Goal: Book appointment/travel/reservation

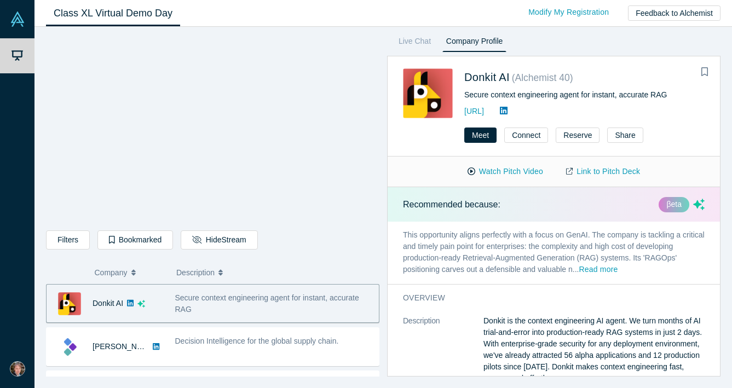
click at [135, 272] on icon "button" at bounding box center [133, 271] width 4 height 3
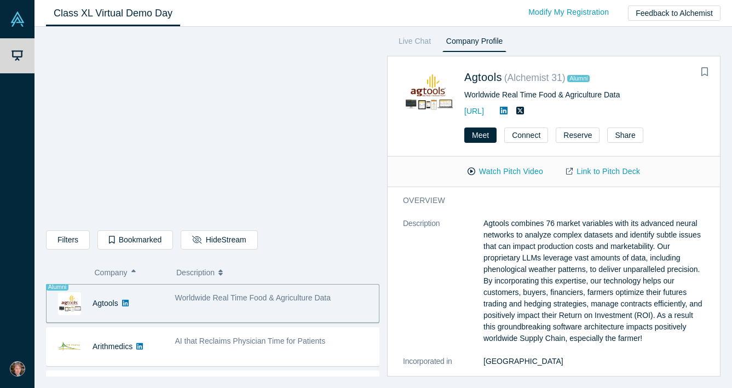
click at [135, 272] on icon "button" at bounding box center [133, 271] width 4 height 3
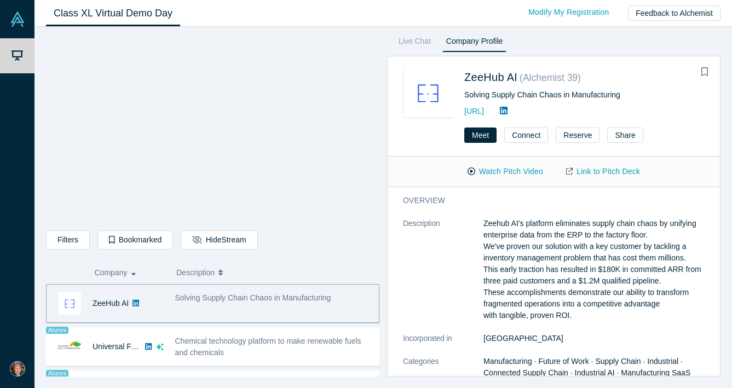
click at [135, 272] on icon "button" at bounding box center [133, 273] width 4 height 8
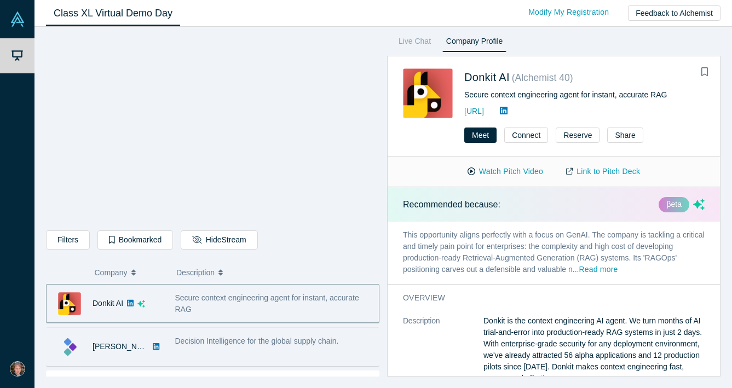
click at [204, 343] on span "Decision Intelligence for the global supply chain." at bounding box center [257, 341] width 164 height 9
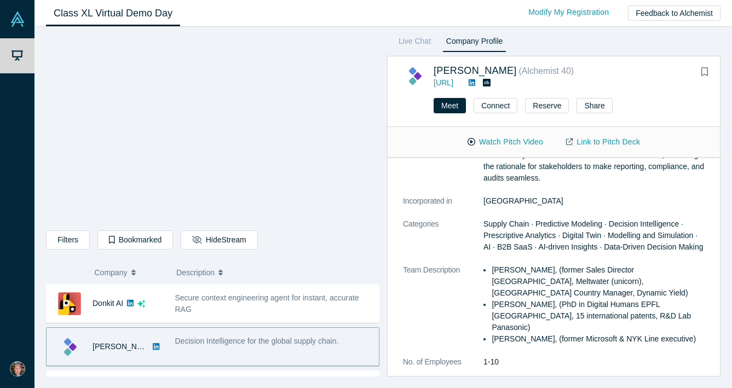
scroll to position [121, 0]
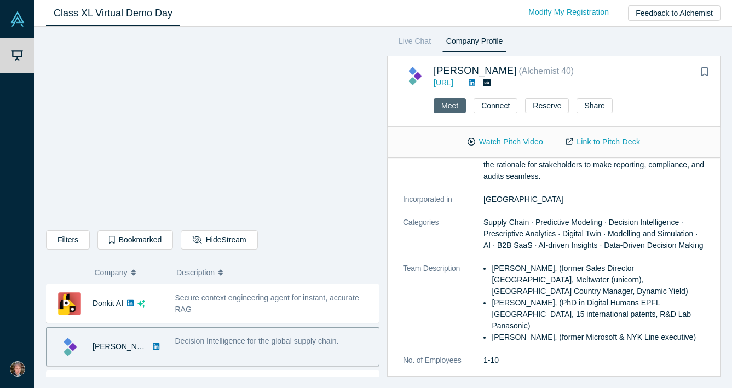
click at [456, 107] on button "Meet" at bounding box center [450, 105] width 32 height 15
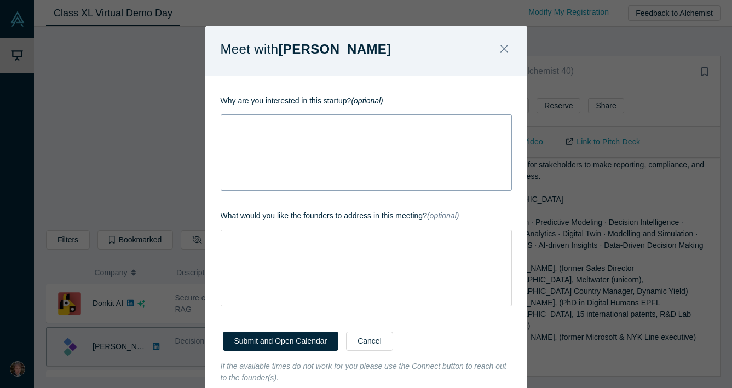
click at [305, 139] on div "rdw-wrapper" at bounding box center [366, 152] width 291 height 77
click at [239, 246] on div "rdw-wrapper" at bounding box center [366, 268] width 291 height 77
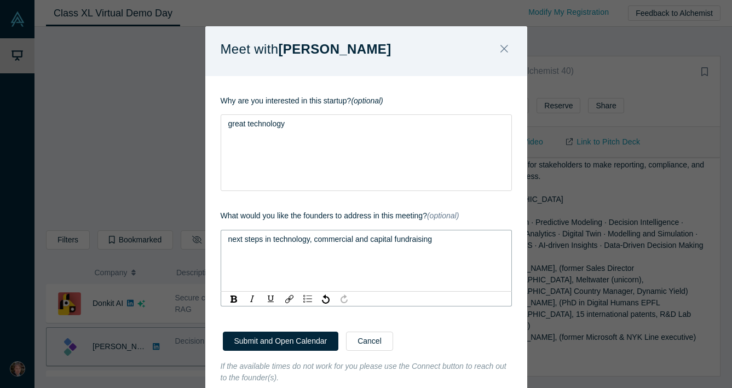
drag, startPoint x: 443, startPoint y: 239, endPoint x: 224, endPoint y: 240, distance: 219.1
click at [224, 240] on div "next steps in technology, commercial and capital fundraising" at bounding box center [366, 261] width 291 height 62
copy span "next steps in technology, commercial and capital fundraising"
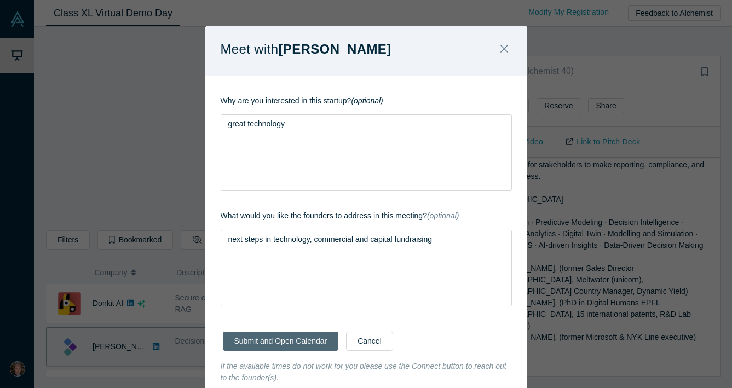
click at [283, 341] on button "Submit and Open Calendar" at bounding box center [281, 341] width 116 height 19
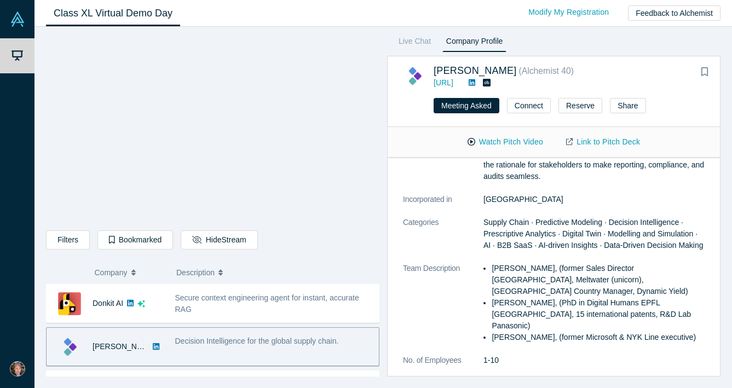
click at [136, 272] on icon "button" at bounding box center [133, 271] width 4 height 3
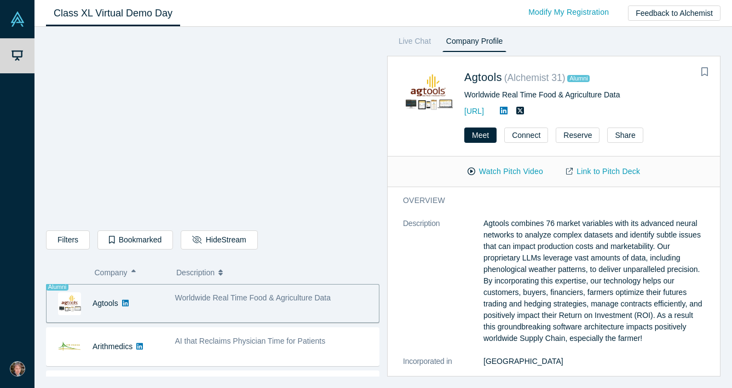
click at [136, 272] on icon "button" at bounding box center [133, 271] width 4 height 3
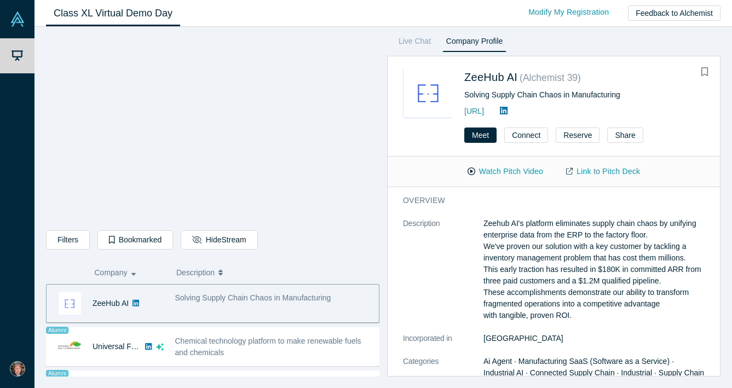
click at [196, 306] on div "Solving Supply Chain Chaos in Manufacturing" at bounding box center [274, 303] width 210 height 35
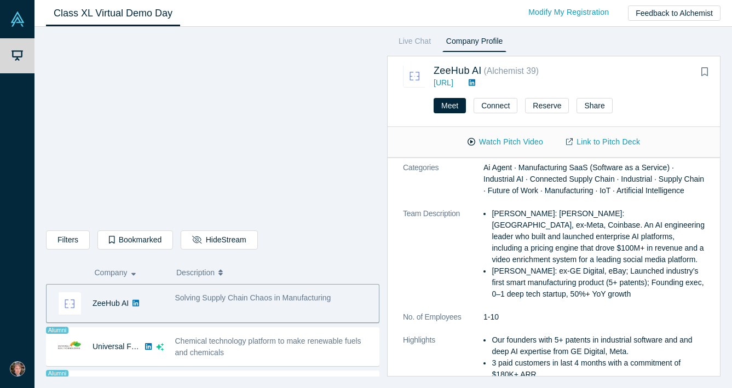
scroll to position [165, 0]
click at [452, 106] on button "Meet" at bounding box center [450, 105] width 32 height 15
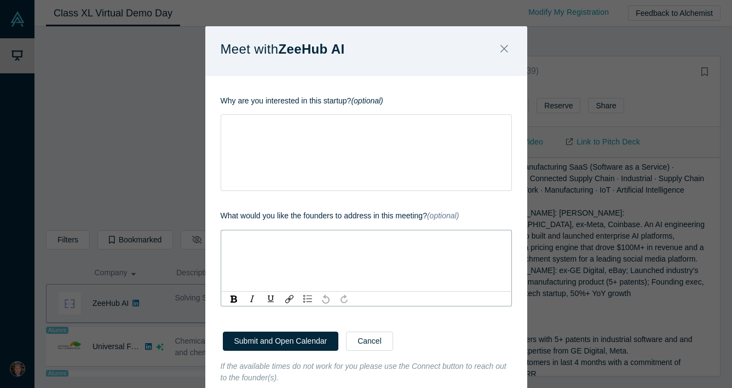
click at [279, 242] on div "rdw-editor" at bounding box center [366, 240] width 277 height 12
click at [254, 136] on div "rdw-wrapper" at bounding box center [366, 152] width 291 height 77
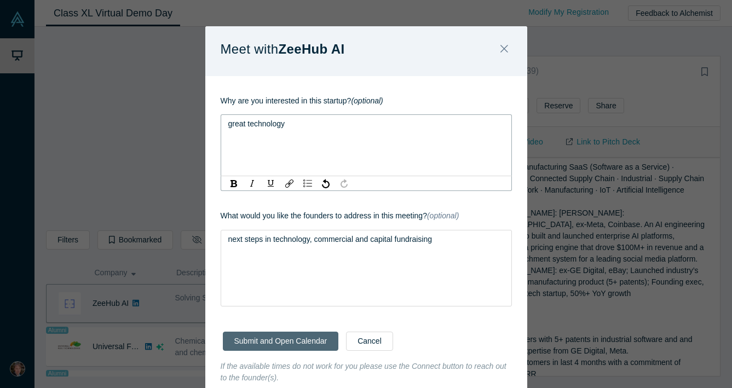
click at [279, 339] on button "Submit and Open Calendar" at bounding box center [281, 341] width 116 height 19
